Goal: Transaction & Acquisition: Purchase product/service

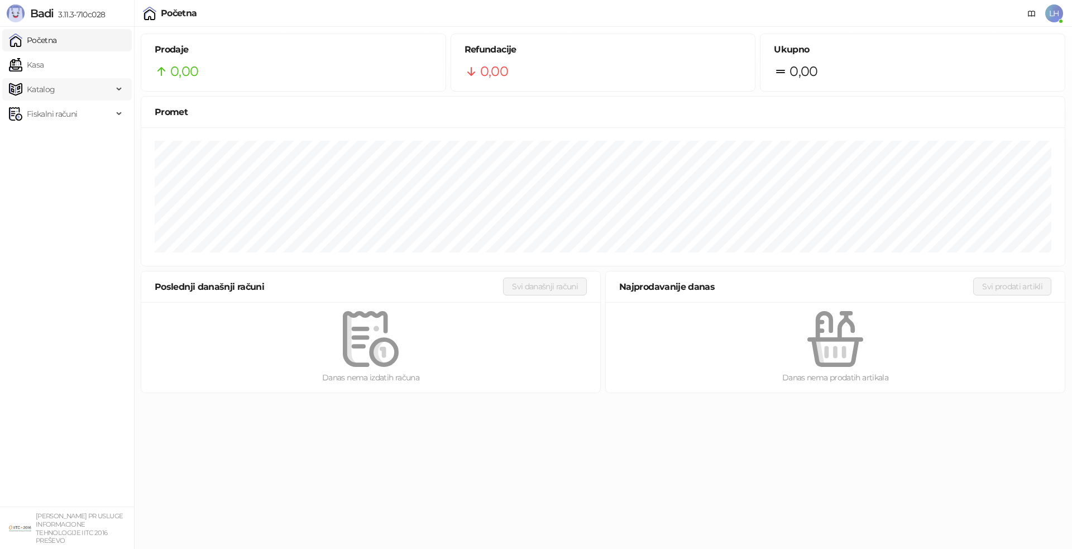
click at [54, 90] on span "Katalog" at bounding box center [41, 89] width 28 height 22
click at [50, 165] on link "Artikli" at bounding box center [32, 163] width 39 height 22
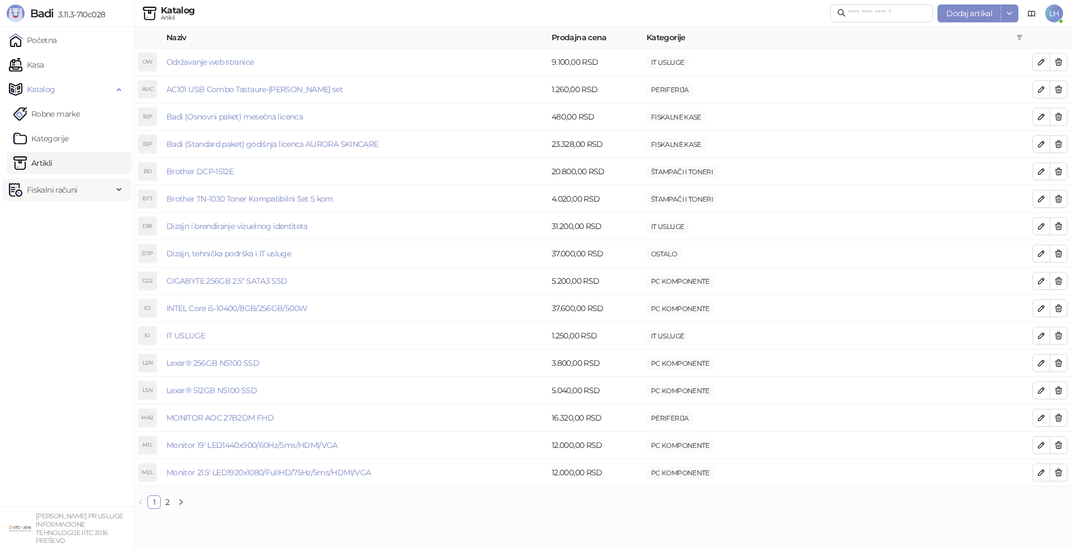
click at [45, 192] on span "Fiskalni računi" at bounding box center [52, 190] width 50 height 22
click at [50, 212] on link "Izdati računi" at bounding box center [43, 214] width 61 height 22
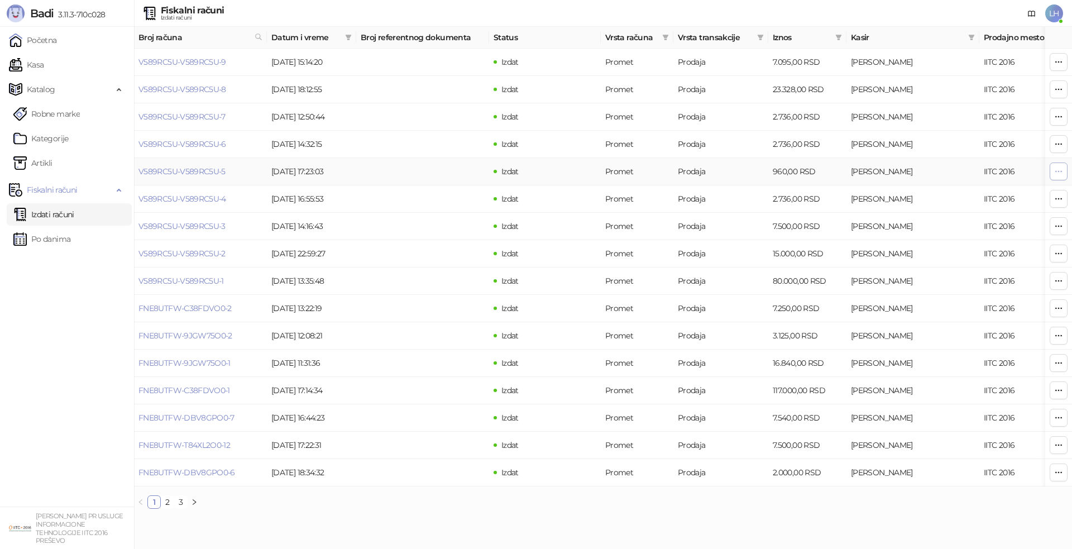
click at [1065, 171] on button "button" at bounding box center [1059, 172] width 18 height 18
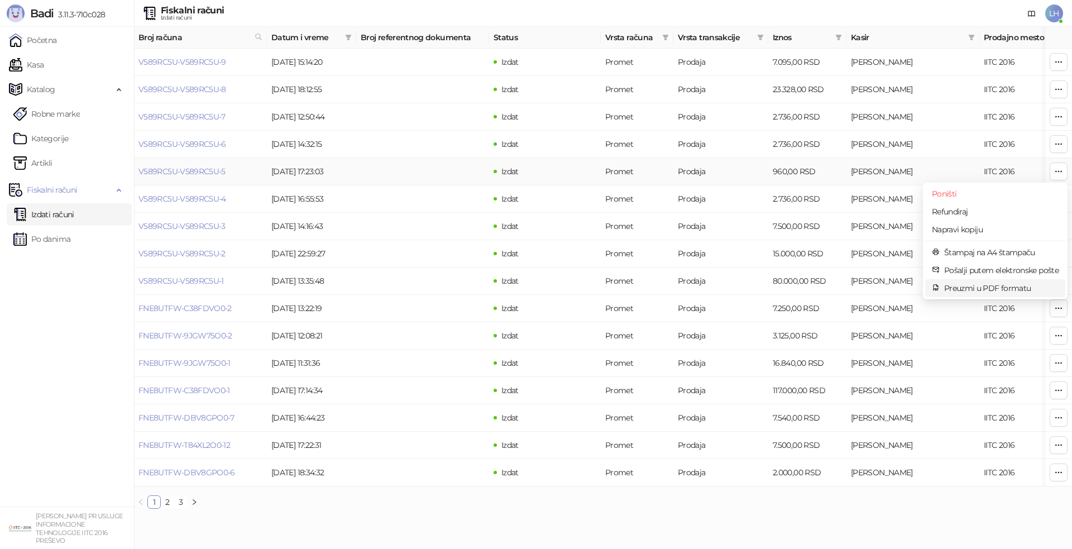
click at [972, 290] on span "Preuzmi u PDF formatu" at bounding box center [1001, 288] width 114 height 12
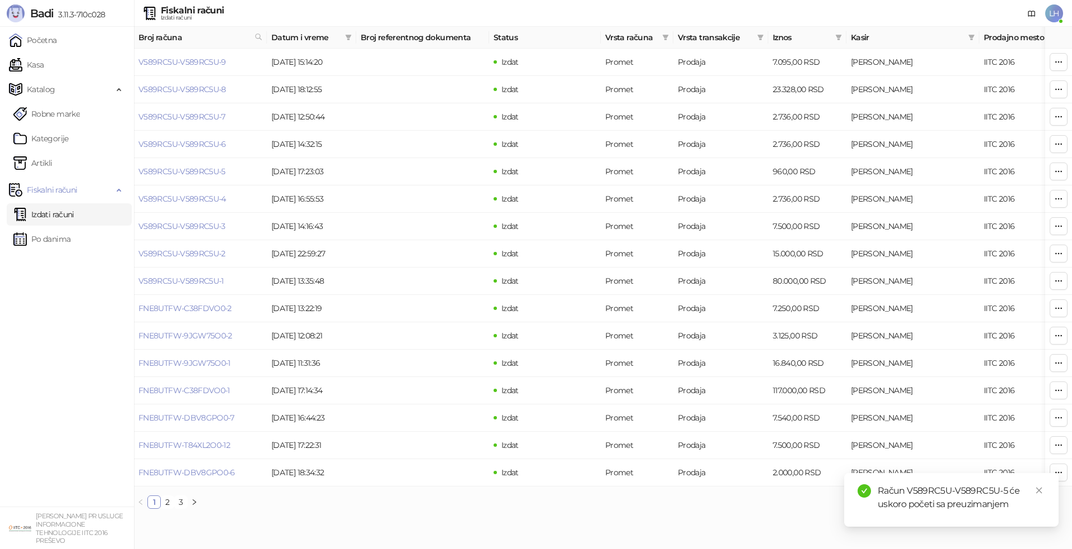
click at [948, 493] on div "Račun V589RC5U-V589RC5U-5 će uskoro početi sa preuzimanjem" at bounding box center [962, 497] width 168 height 27
click at [44, 64] on link "Kasa" at bounding box center [26, 65] width 35 height 22
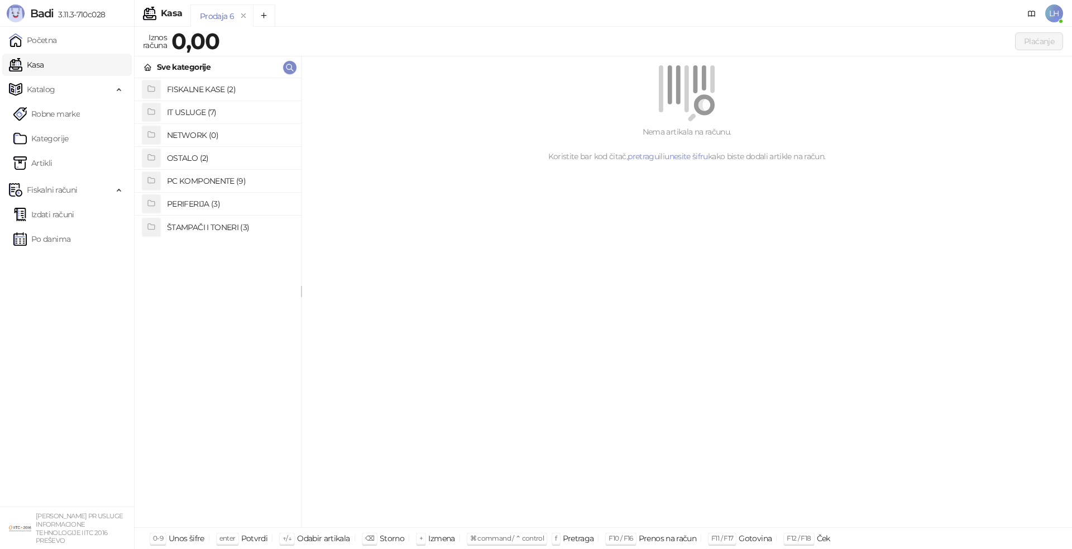
click at [205, 88] on h4 "FISKALNE KASE (2)" at bounding box center [229, 89] width 125 height 18
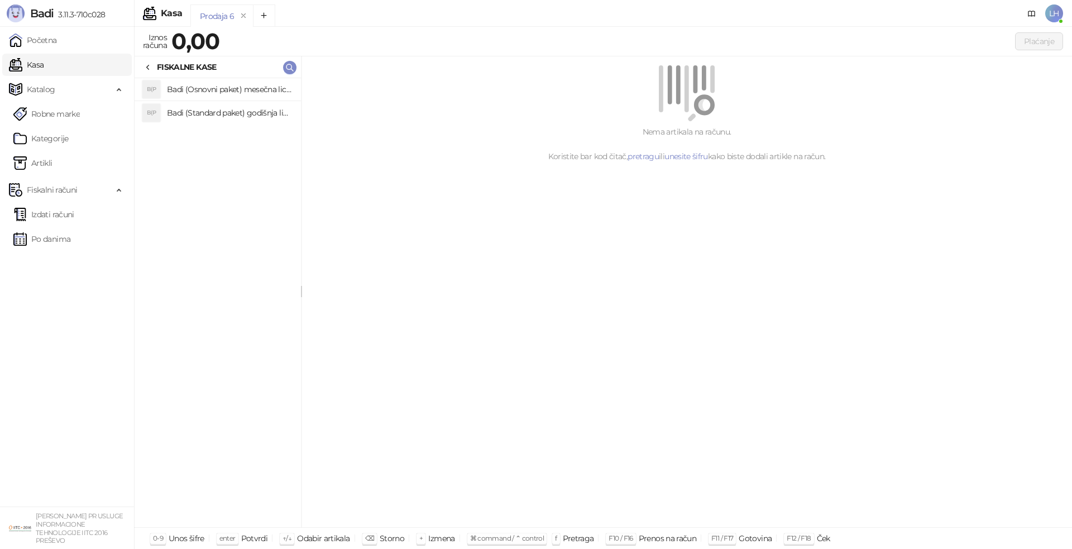
click at [240, 92] on h4 "Badi (Osnovni paket) mesečna licenca" at bounding box center [229, 89] width 125 height 18
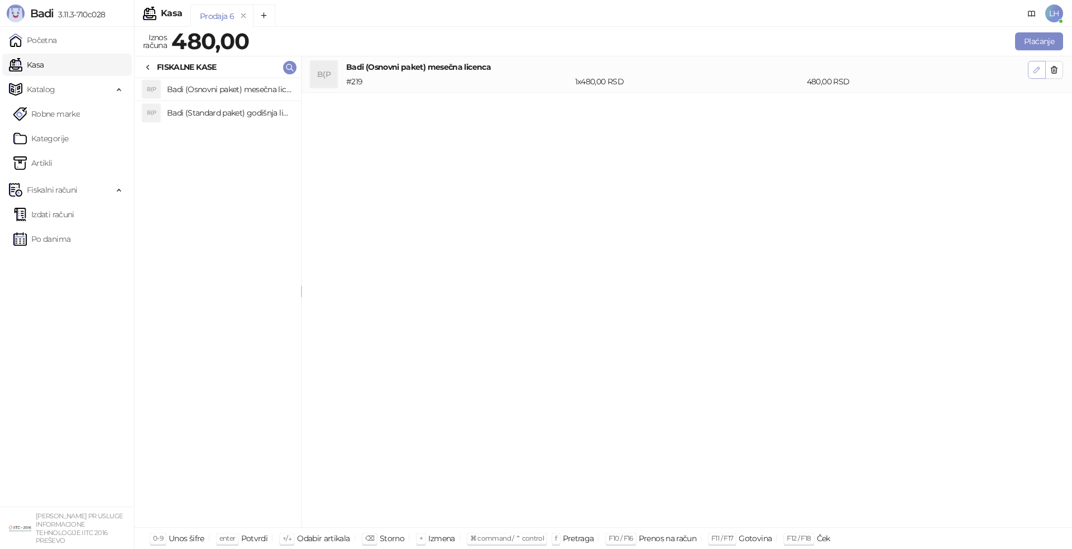
click at [1033, 68] on icon "button" at bounding box center [1037, 69] width 9 height 9
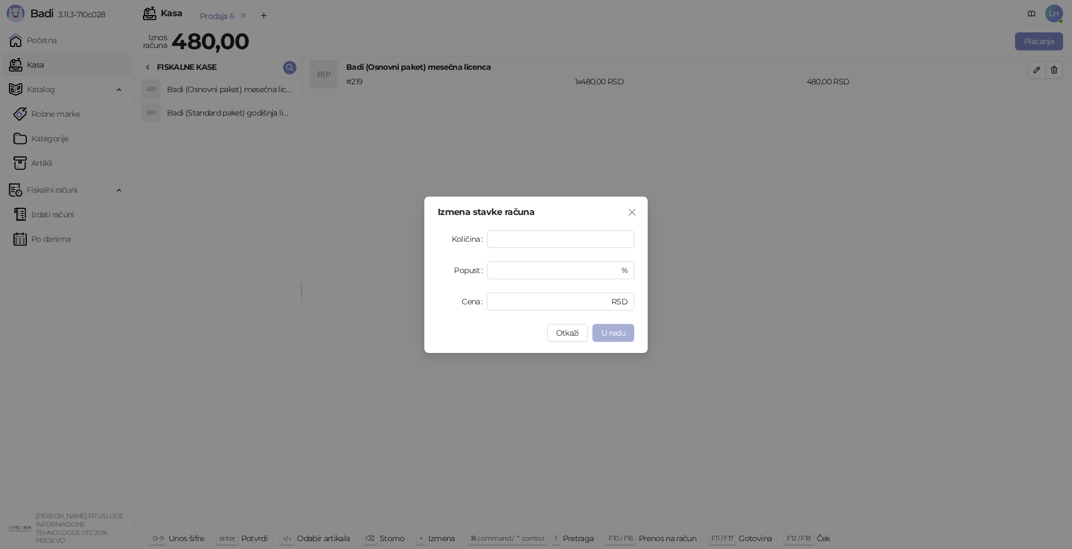
type input "*"
click at [618, 329] on span "U redu" at bounding box center [613, 333] width 24 height 10
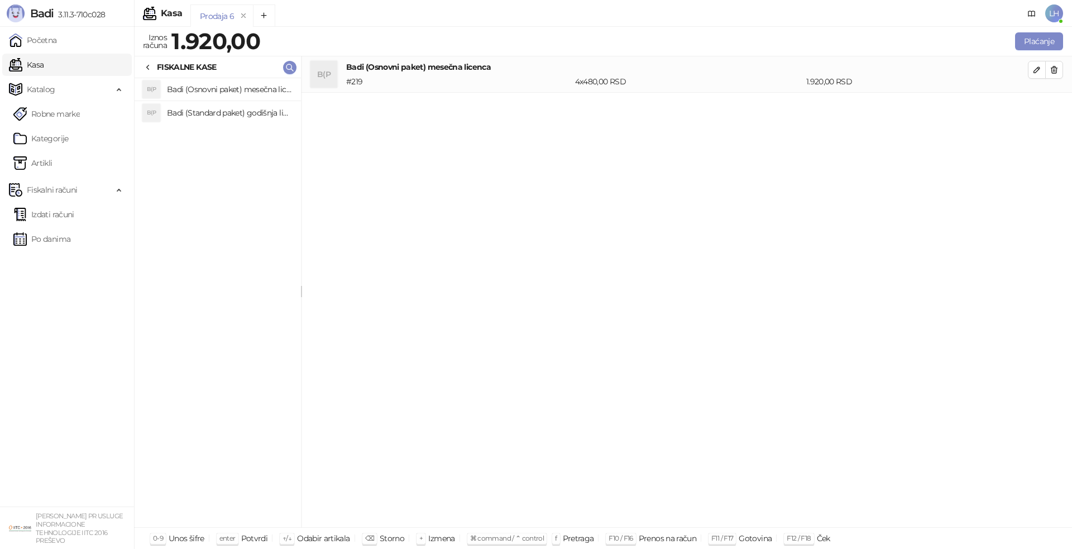
click at [876, 215] on div "B(P Badi (Osnovni paket) mesečna licenca # 219 4 x 480,00 RSD 1.920,00 RSD" at bounding box center [687, 291] width 771 height 471
click at [1042, 41] on button "Plaćanje" at bounding box center [1039, 41] width 48 height 18
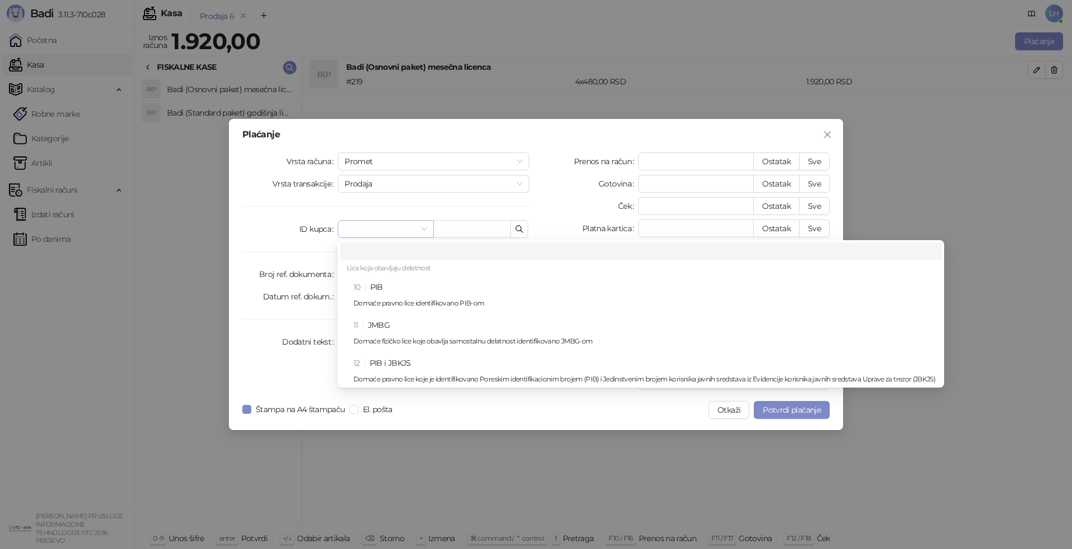
click at [424, 231] on span at bounding box center [386, 229] width 82 height 17
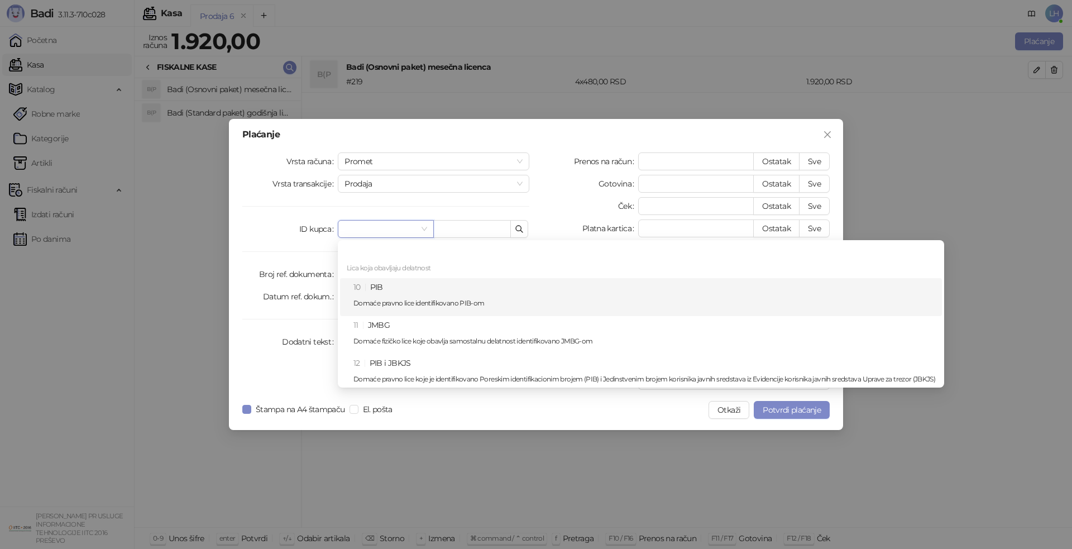
click at [388, 286] on div "10 PIB Domaće pravno lice identifikovano PIB-om" at bounding box center [645, 297] width 582 height 32
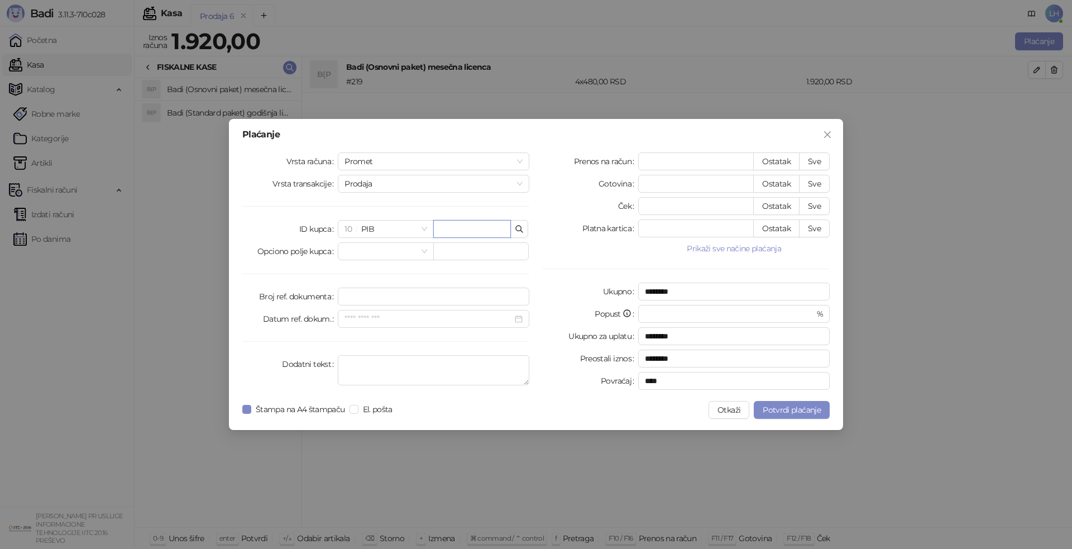
paste input "*********"
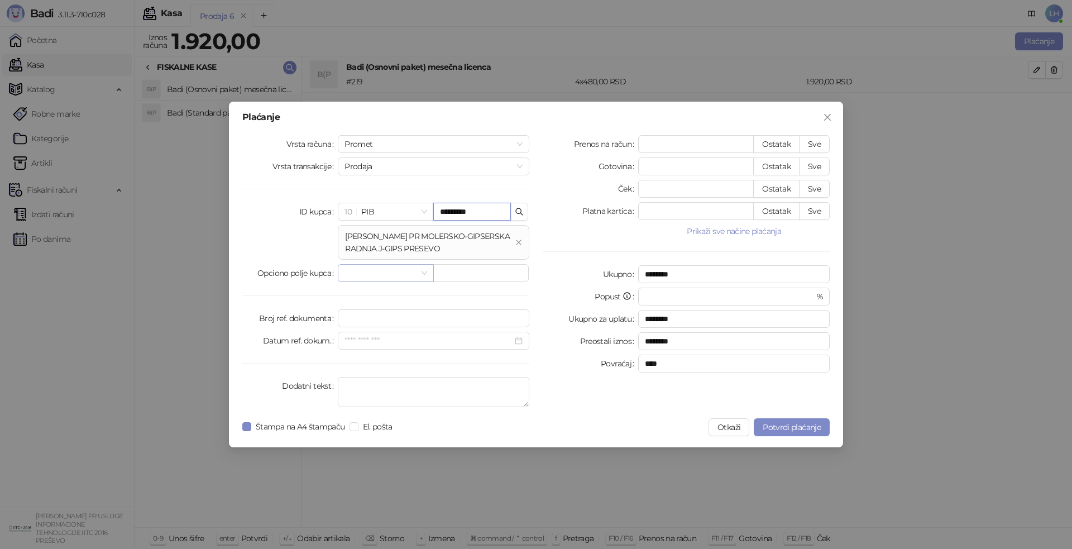
click at [427, 270] on span at bounding box center [386, 273] width 82 height 17
type input "*********"
click at [552, 278] on div "Ukupno" at bounding box center [590, 274] width 95 height 18
click at [821, 165] on button "Sve" at bounding box center [814, 166] width 31 height 18
type input "****"
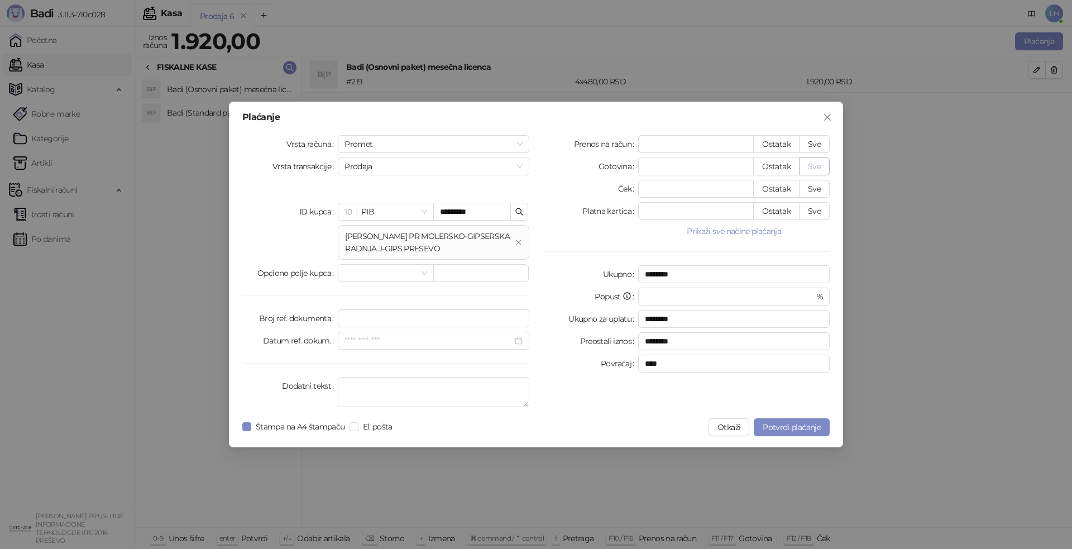
type input "****"
click at [467, 391] on textarea "Dodatni tekst" at bounding box center [434, 392] width 192 height 30
click at [441, 423] on div at bounding box center [553, 427] width 312 height 18
click at [788, 427] on span "Potvrdi plaćanje" at bounding box center [792, 427] width 58 height 10
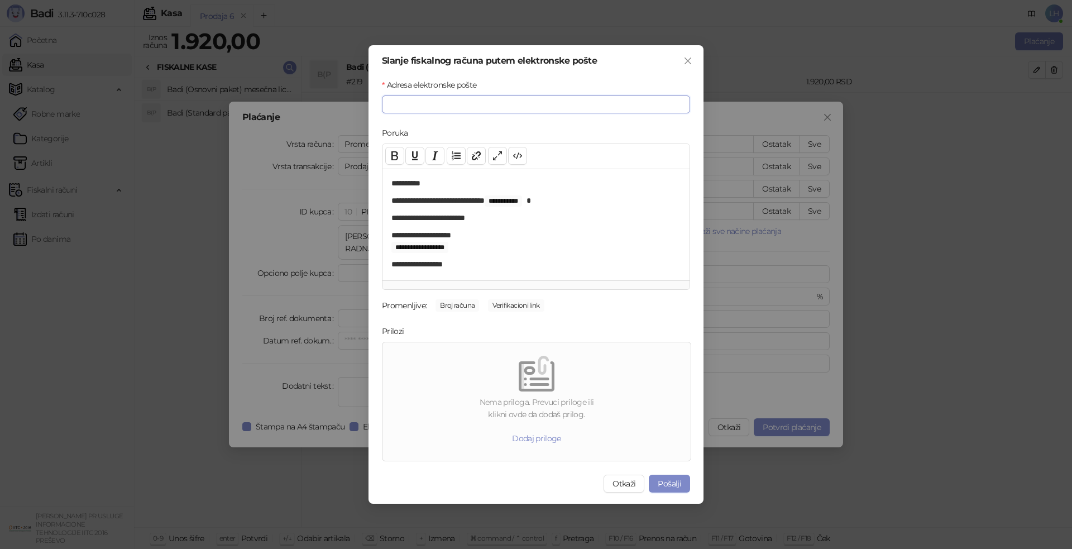
click at [463, 102] on input "Adresa elektronske pošte" at bounding box center [536, 104] width 308 height 18
click at [440, 101] on input "*********" at bounding box center [536, 104] width 308 height 18
type input "**********"
click at [543, 437] on button "Dodaj priloge" at bounding box center [536, 438] width 67 height 18
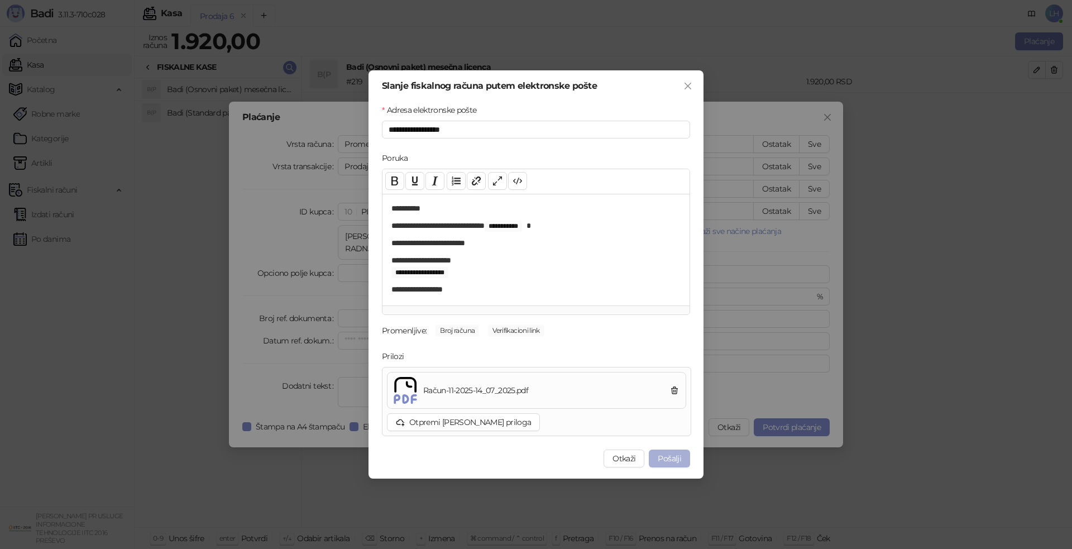
click at [665, 455] on button "Pošalji" at bounding box center [669, 459] width 41 height 18
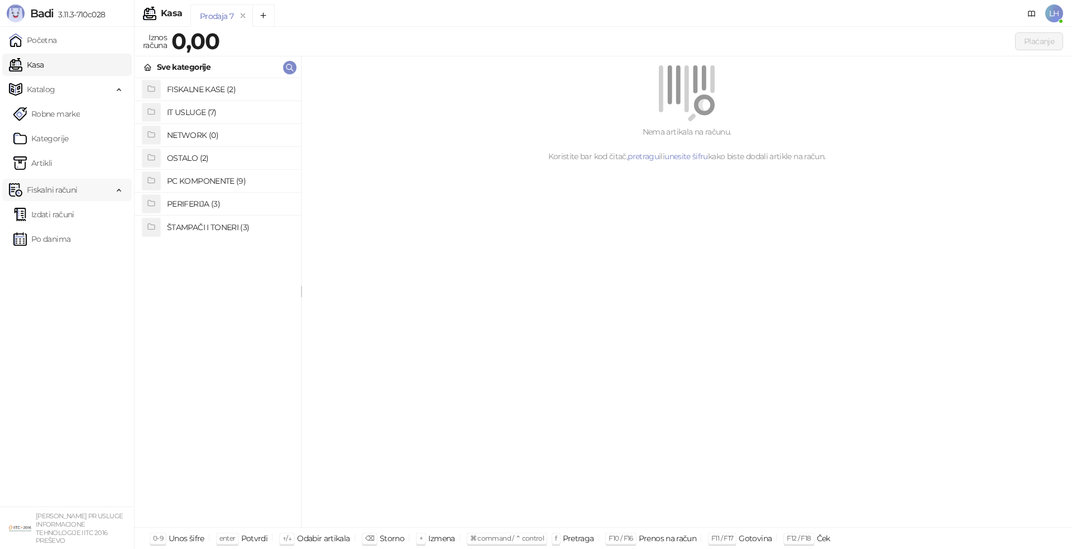
click at [63, 189] on span "Fiskalni računi" at bounding box center [52, 190] width 50 height 22
click at [51, 192] on span "Fiskalni računi" at bounding box center [52, 190] width 50 height 22
click at [54, 212] on link "Izdati računi" at bounding box center [43, 214] width 61 height 22
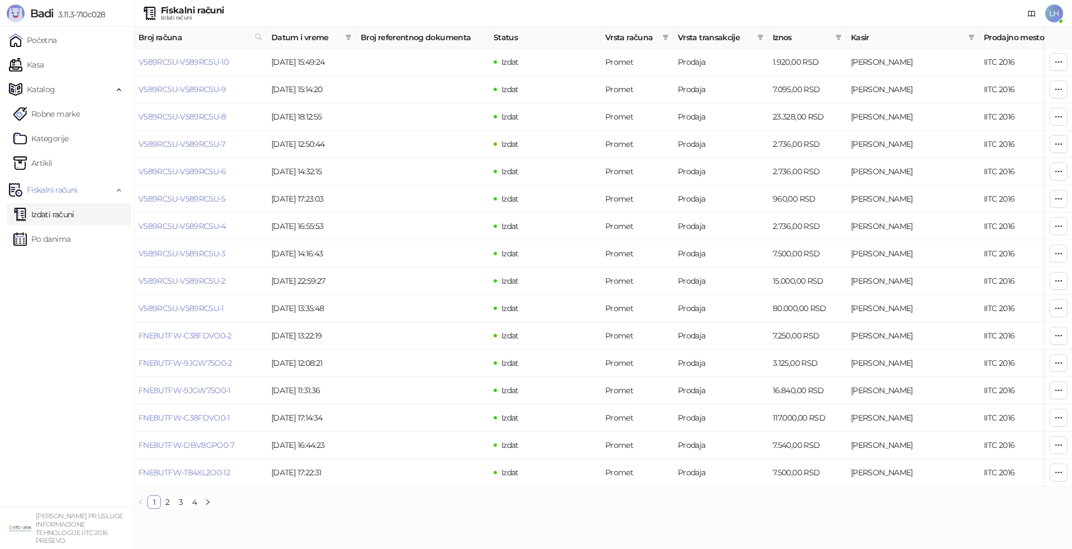
click at [55, 218] on link "Izdati računi" at bounding box center [43, 214] width 61 height 22
click at [39, 44] on link "Početna" at bounding box center [33, 40] width 48 height 22
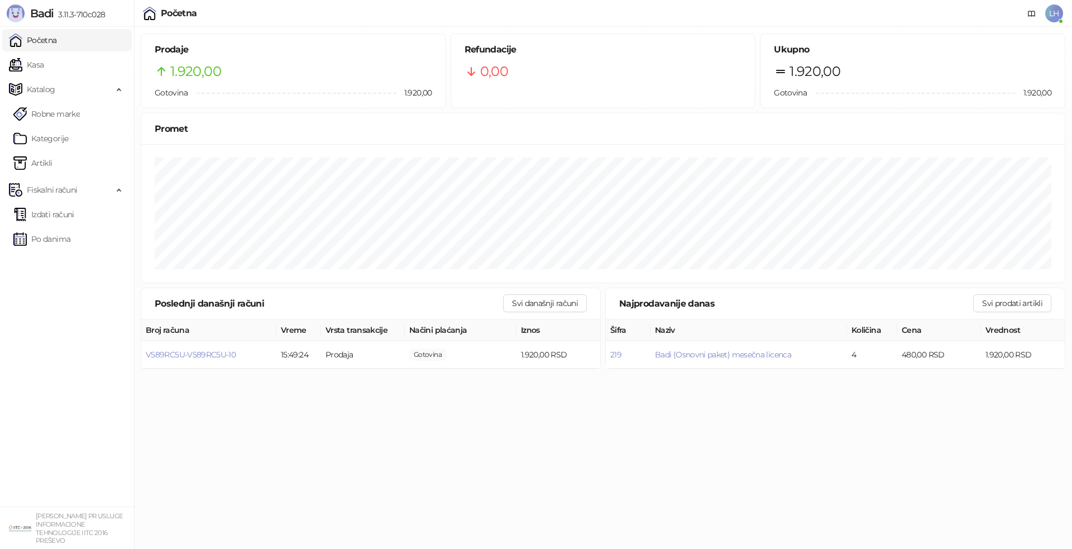
click at [1053, 12] on span "LH" at bounding box center [1054, 13] width 18 height 18
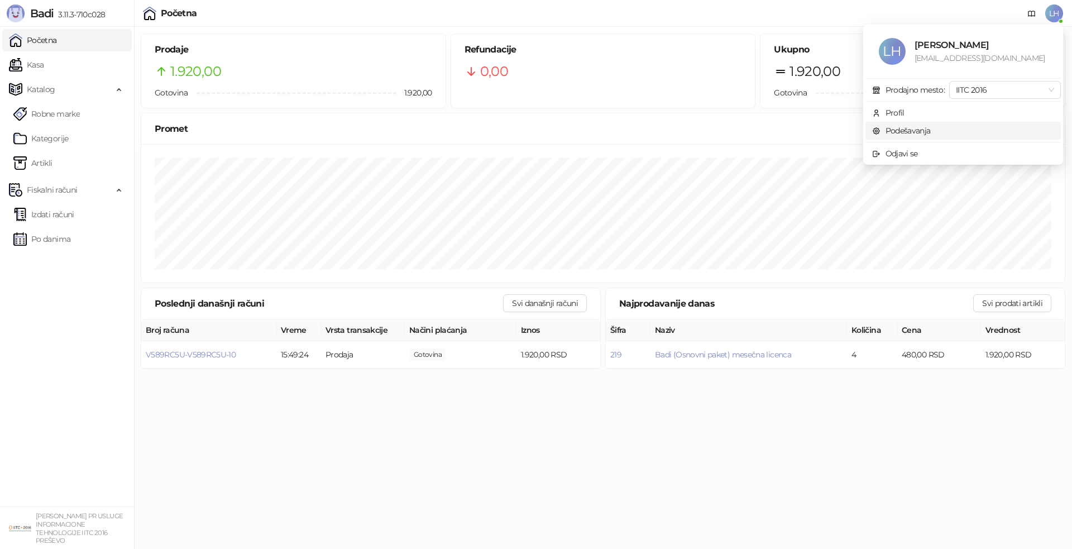
click at [923, 132] on link "Podešavanja" at bounding box center [901, 131] width 59 height 10
